Goal: Transaction & Acquisition: Purchase product/service

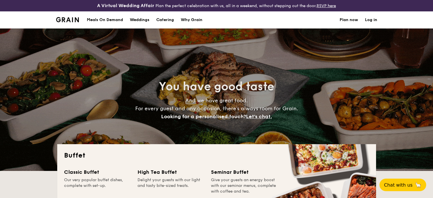
select select
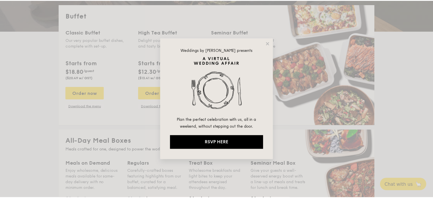
scroll to position [142, 0]
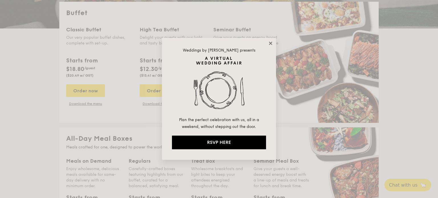
click at [272, 43] on icon at bounding box center [270, 43] width 5 height 5
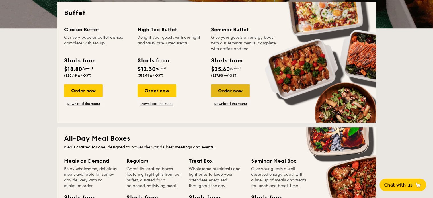
click at [242, 92] on div "Order now" at bounding box center [230, 90] width 39 height 13
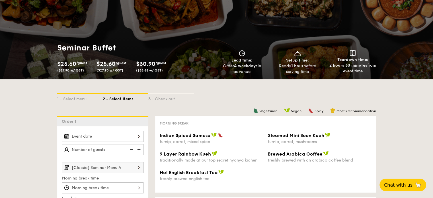
scroll to position [85, 0]
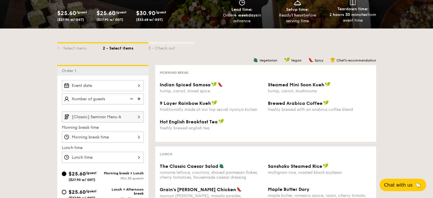
click at [280, 86] on span "Steamed Mini Soon Kueh" at bounding box center [296, 84] width 56 height 5
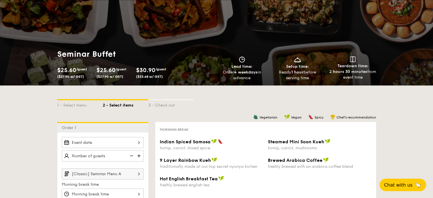
scroll to position [0, 0]
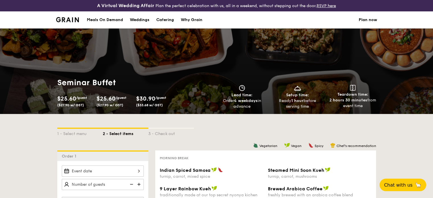
click at [120, 19] on div "Meals On Demand" at bounding box center [105, 19] width 36 height 17
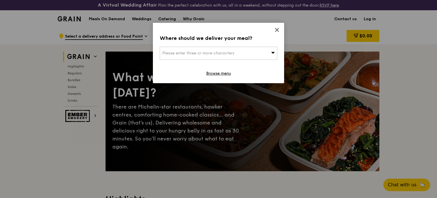
click at [277, 30] on icon at bounding box center [276, 29] width 3 height 3
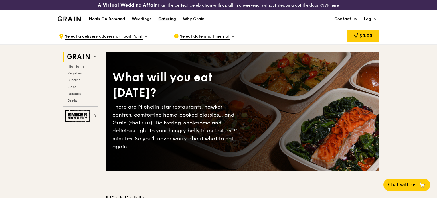
click at [164, 19] on div "Catering" at bounding box center [167, 19] width 18 height 17
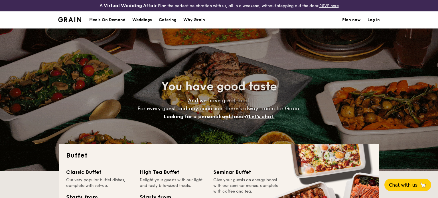
select select
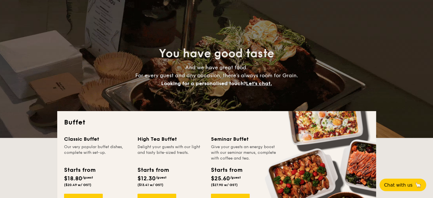
scroll to position [85, 0]
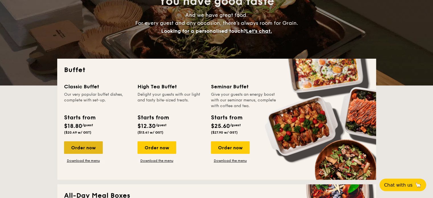
click at [84, 149] on div "Order now" at bounding box center [83, 147] width 39 height 13
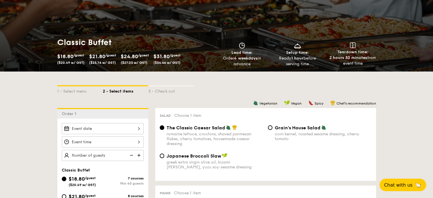
scroll to position [171, 0]
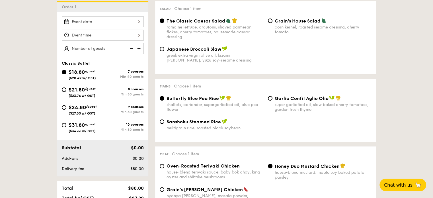
click at [202, 29] on div "romaine lettuce, croutons, shaved parmesan flakes, cherry tomatoes, housemade c…" at bounding box center [215, 32] width 97 height 15
click at [164, 23] on input "The Classic Caesar Salad romaine lettuce, croutons, shaved parmesan flakes, che…" at bounding box center [162, 21] width 5 height 5
click at [186, 51] on span "Japanese Broccoli Slaw" at bounding box center [194, 48] width 55 height 5
click at [164, 51] on input "Japanese Broccoli Slaw greek extra virgin olive oil, kizami [PERSON_NAME], yuzu…" at bounding box center [162, 49] width 5 height 5
radio input "true"
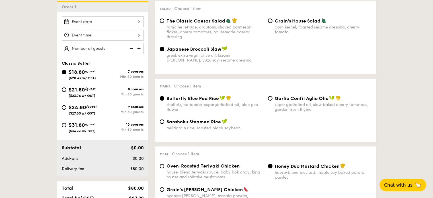
click at [273, 99] on div "Garlic Confit Aglio Olio super garlicfied oil, slow baked cherry tomatoes, gard…" at bounding box center [320, 103] width 108 height 17
click at [270, 99] on input "Garlic Confit Aglio Olio super garlicfied oil, slow baked cherry tomatoes, gard…" at bounding box center [270, 98] width 5 height 5
radio input "true"
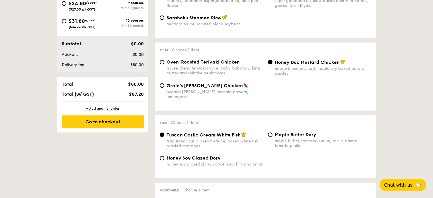
scroll to position [285, 0]
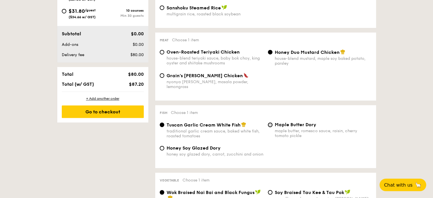
click at [272, 123] on input "Maple Butter Dory maple butter, romesco sauce, raisin, cherry tomato pickle" at bounding box center [270, 125] width 5 height 5
radio input "true"
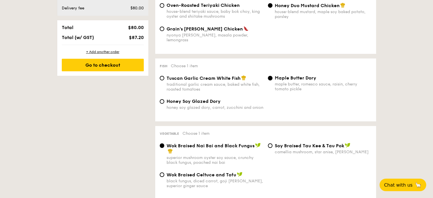
scroll to position [342, 0]
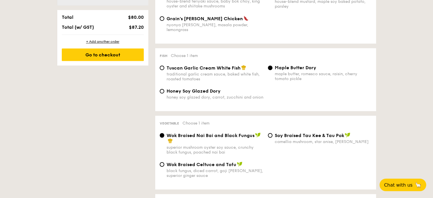
click at [165, 68] on div "Tuscan Garlic Cream White Fish traditional garlic cream sauce, baked white fish…" at bounding box center [212, 73] width 108 height 17
click at [160, 66] on input "Tuscan Garlic Cream White Fish traditional garlic cream sauce, baked white fish…" at bounding box center [162, 68] width 5 height 5
radio input "true"
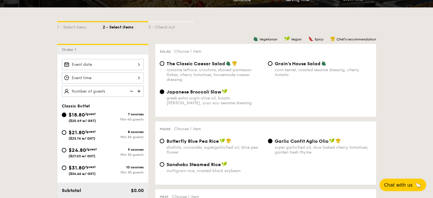
scroll to position [114, 0]
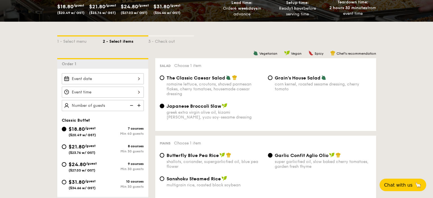
click at [138, 104] on img at bounding box center [139, 105] width 9 height 11
click at [131, 104] on img at bounding box center [131, 105] width 9 height 11
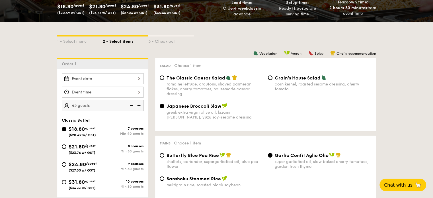
type input "40 guests"
click at [131, 104] on img at bounding box center [131, 105] width 9 height 11
click at [98, 144] on div "$21.80 /guest ($23.76 w/ GST)" at bounding box center [82, 149] width 41 height 12
click at [66, 144] on input "$21.80 /guest ($23.76 w/ GST) 8 courses Min 30 guests" at bounding box center [64, 146] width 5 height 5
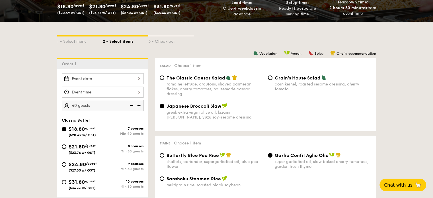
radio input "true"
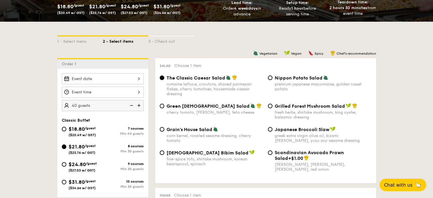
click at [132, 104] on img at bounding box center [131, 105] width 9 height 11
click at [131, 104] on img at bounding box center [131, 105] width 9 height 11
type input "30 guests"
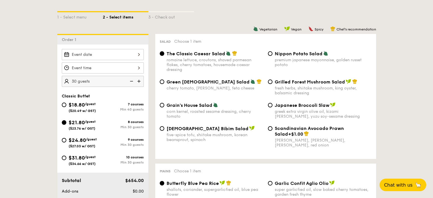
scroll to position [199, 0]
